Goal: Check status: Check status

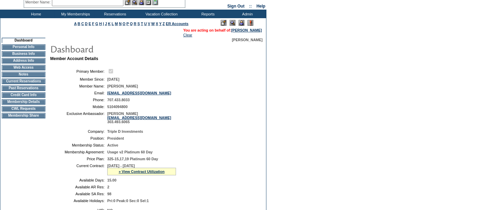
scroll to position [30, 0]
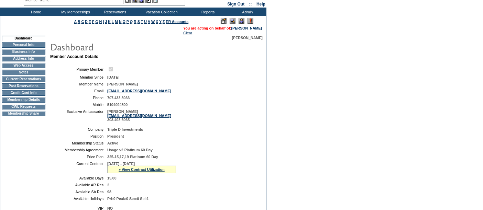
click at [34, 110] on td "CWL Requests" at bounding box center [24, 107] width 44 height 6
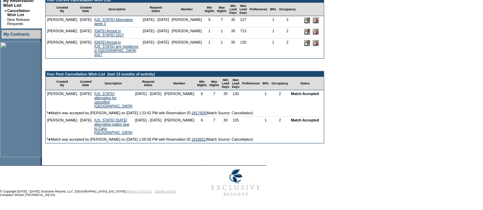
scroll to position [195, 0]
click at [135, 143] on td "Match was accepted by [PERSON_NAME] on [DATE] 1:06:58 PM with Reservation ID: 1…" at bounding box center [185, 139] width 278 height 7
drag, startPoint x: 229, startPoint y: 153, endPoint x: 211, endPoint y: 153, distance: 18.2
click at [211, 143] on td "Match was accepted by [PERSON_NAME] on [DATE] 1:06:58 PM with Reservation ID: 1…" at bounding box center [185, 139] width 278 height 7
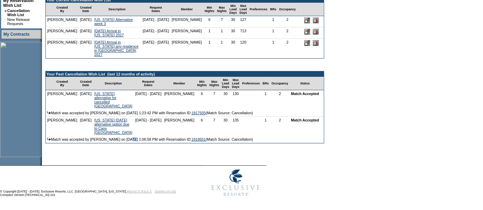
copy td "1818651"
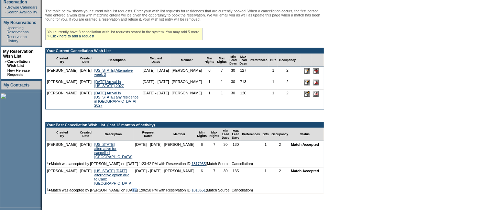
scroll to position [0, 0]
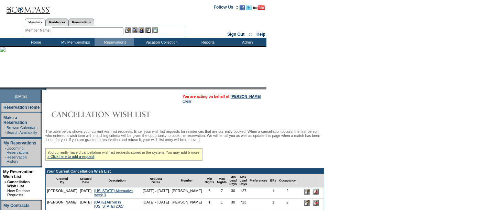
click at [75, 30] on input "text" at bounding box center [88, 31] width 72 height 7
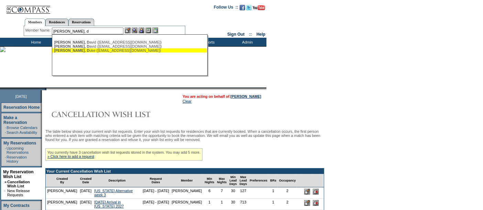
click at [85, 52] on div "[PERSON_NAME], D uke ([EMAIL_ADDRESS][DOMAIN_NAME])" at bounding box center [129, 50] width 151 height 4
type input "[PERSON_NAME] ([EMAIL_ADDRESS][DOMAIN_NAME])"
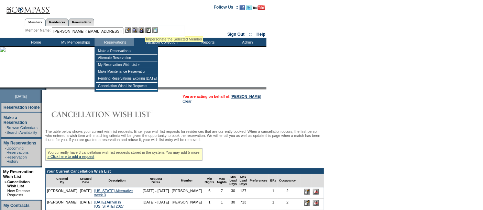
click at [144, 28] on img at bounding box center [142, 31] width 6 height 6
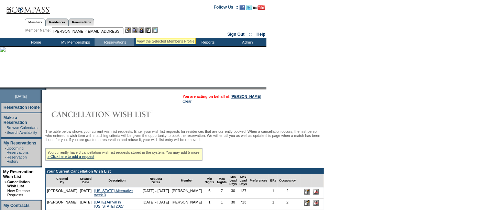
click at [136, 30] on img at bounding box center [135, 31] width 6 height 6
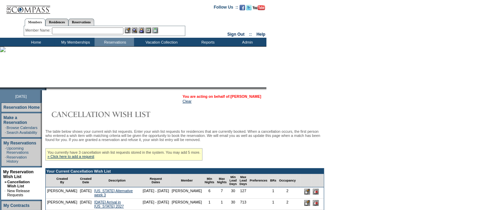
click at [254, 97] on link "[PERSON_NAME]" at bounding box center [246, 97] width 31 height 4
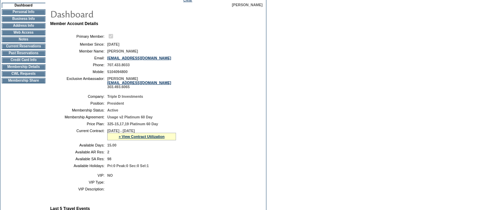
scroll to position [69, 0]
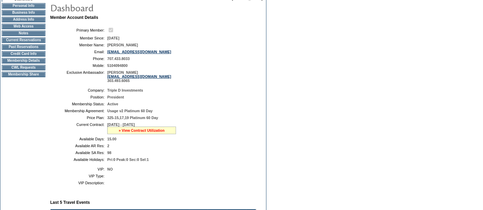
click at [134, 130] on link "» View Contract Utilization" at bounding box center [142, 131] width 46 height 4
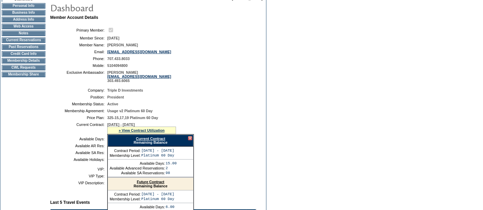
click at [146, 138] on link "Current Contract" at bounding box center [150, 139] width 29 height 4
click at [26, 122] on td "Dashboard Personal Info Business Info Address Info Web Access Notes Current Res…" at bounding box center [23, 173] width 46 height 353
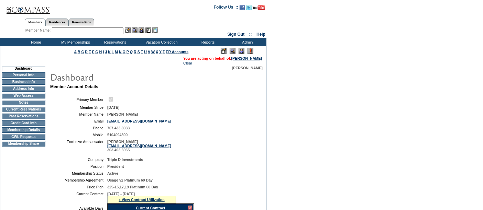
click at [83, 20] on link "Reservations" at bounding box center [81, 22] width 26 height 7
click at [74, 30] on input "text" at bounding box center [65, 31] width 30 height 7
paste input "1818651"
click at [55, 31] on input "1818651" at bounding box center [65, 31] width 30 height 7
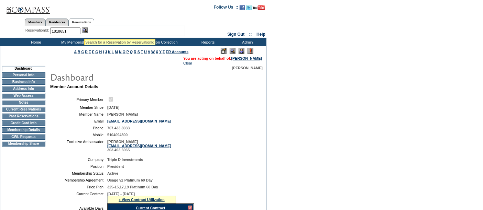
click at [84, 30] on img at bounding box center [85, 31] width 6 height 6
type input "1818651"
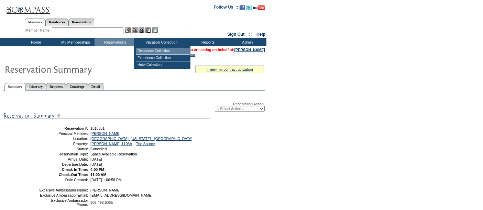
click at [156, 51] on td "Residence Collection" at bounding box center [163, 51] width 54 height 7
